Goal: Navigation & Orientation: Go to known website

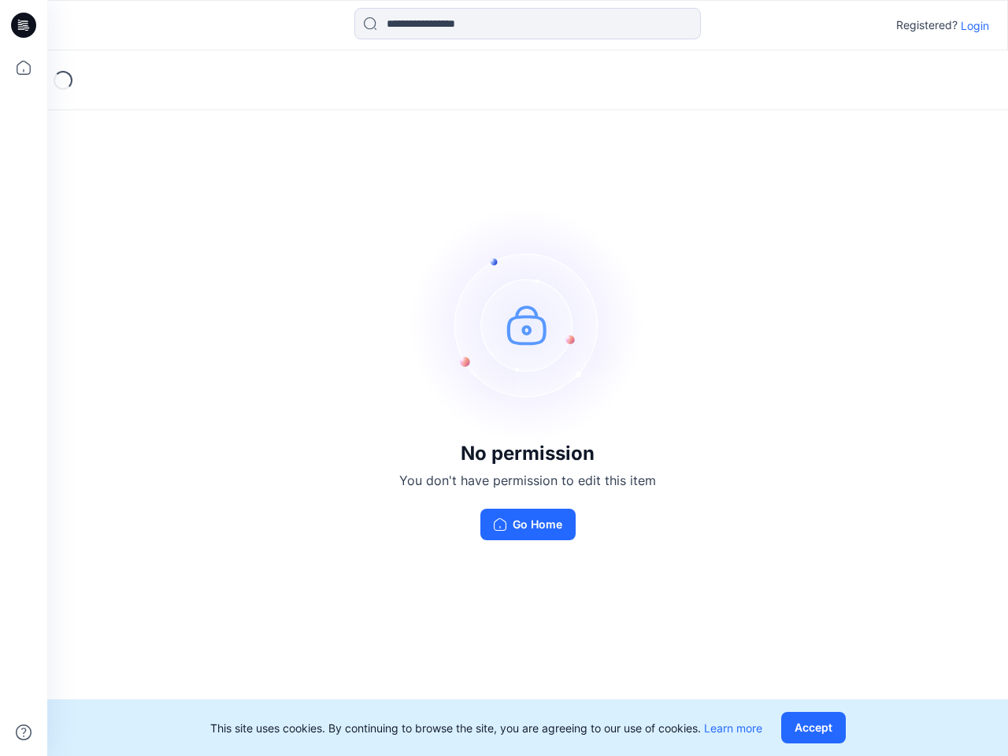
click at [504, 378] on img at bounding box center [527, 324] width 236 height 236
click at [24, 25] on icon at bounding box center [26, 25] width 6 height 1
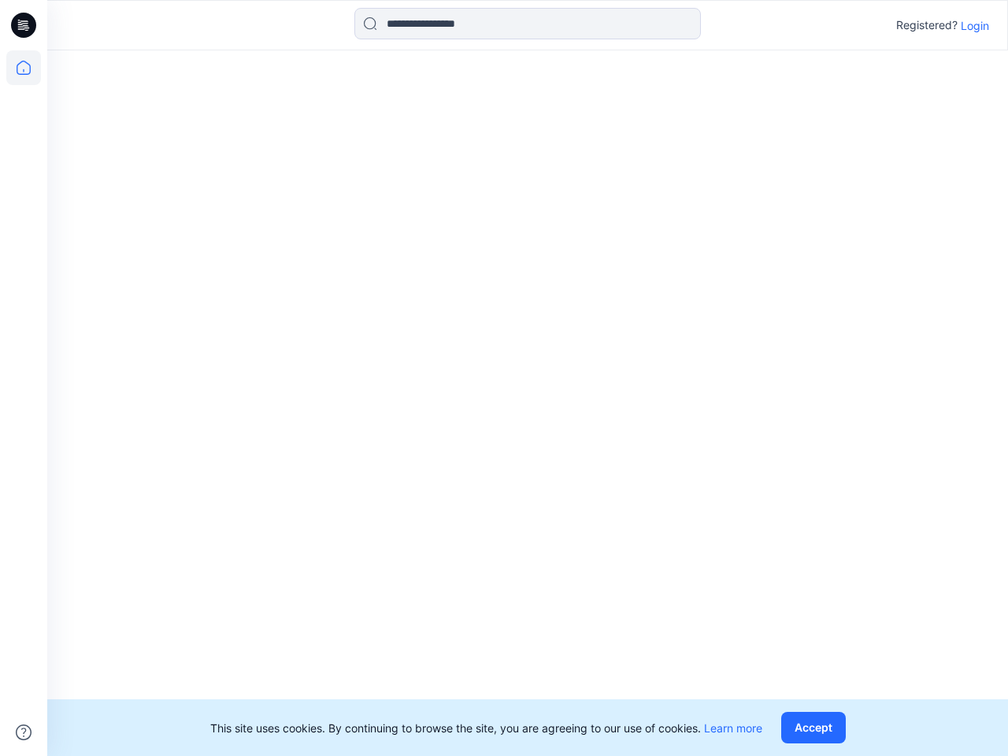
click at [24, 68] on icon at bounding box center [23, 67] width 35 height 35
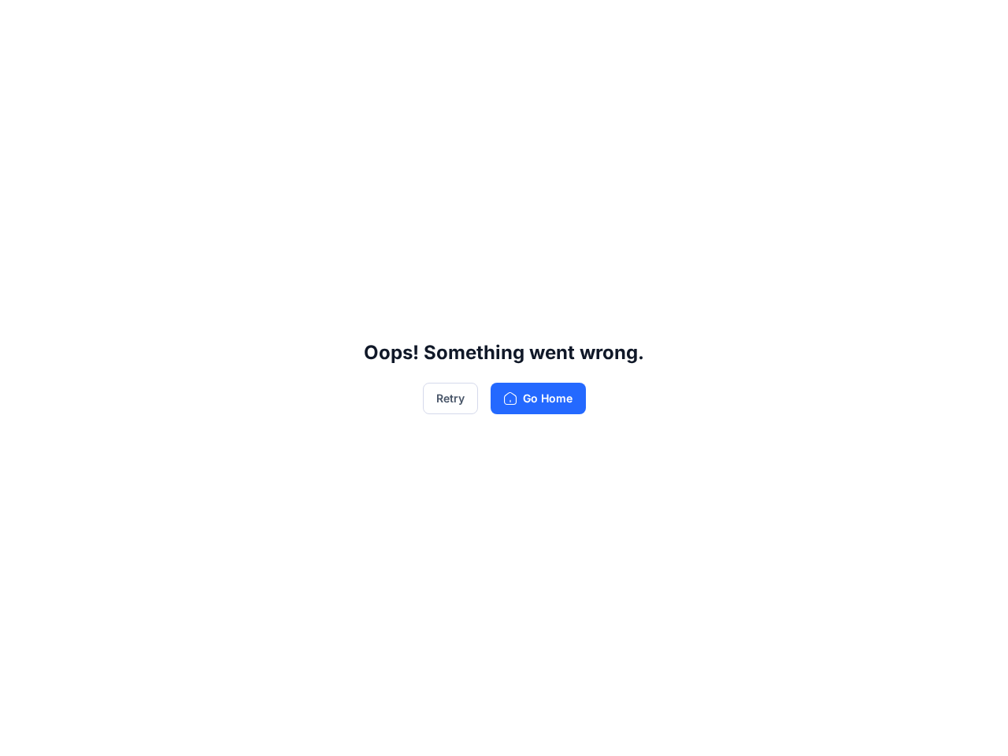
click at [24, 732] on div "Oops! Something went wrong. Retry Go Home" at bounding box center [504, 378] width 1008 height 756
click at [528, 24] on div "Oops! Something went wrong. Retry Go Home" at bounding box center [504, 378] width 1008 height 756
click at [975, 25] on div "Oops! Something went wrong. Retry Go Home" at bounding box center [504, 378] width 1008 height 756
click at [817, 728] on div "Oops! Something went wrong. Retry Go Home" at bounding box center [504, 378] width 1008 height 756
